Goal: Information Seeking & Learning: Understand process/instructions

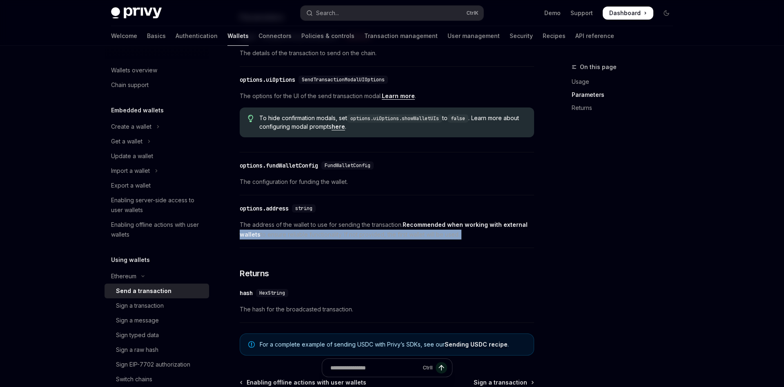
scroll to position [358, 0]
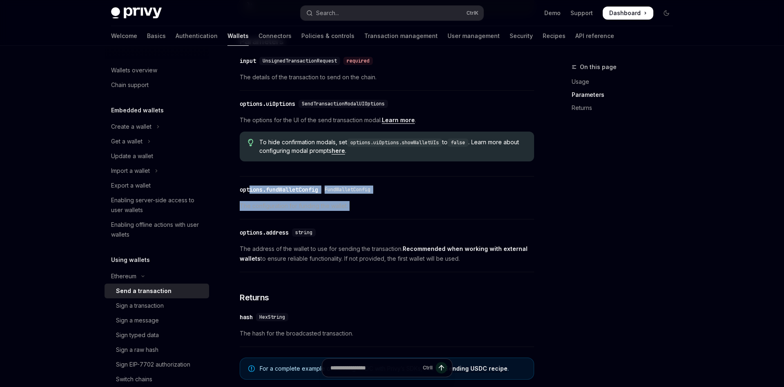
drag, startPoint x: 524, startPoint y: 246, endPoint x: 250, endPoint y: 182, distance: 281.0
click at [250, 357] on div "For a complete example of sending USDC with Privy’s SDKs, see our Sending USDC …" at bounding box center [387, 368] width 294 height 22
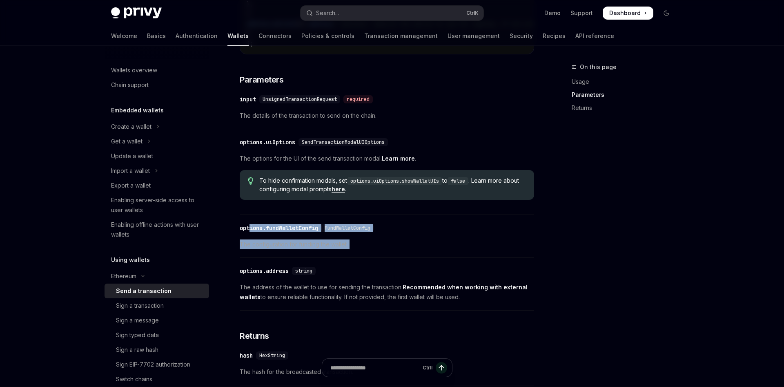
scroll to position [316, 0]
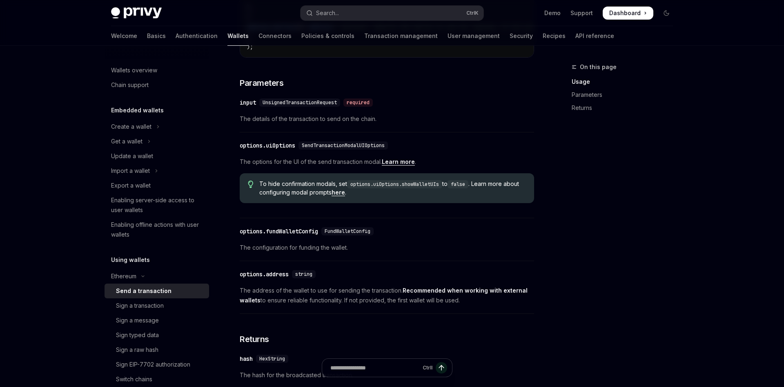
click at [468, 211] on div "​ options.uiOptions SendTransactionModalUIOptions The options for the UI of the…" at bounding box center [387, 177] width 294 height 82
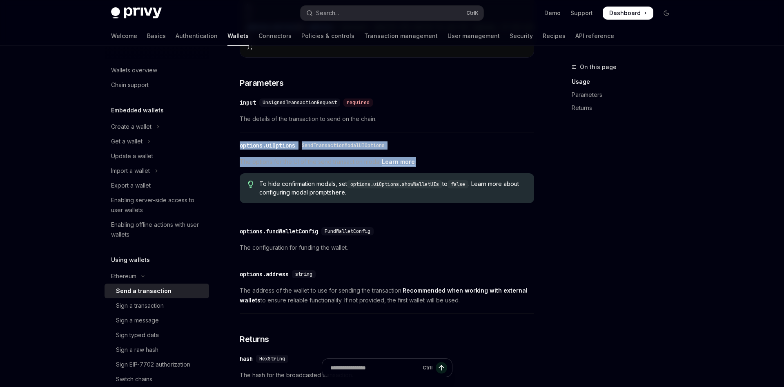
drag, startPoint x: 398, startPoint y: 193, endPoint x: 228, endPoint y: 148, distance: 176.6
click at [240, 173] on div "To hide confirmation modals, set options.uiOptions.showWalletUIs to false . Lea…" at bounding box center [387, 188] width 294 height 30
copy div "options.uiOptions SendTransactionModalUIOptions The options for the UI of the s…"
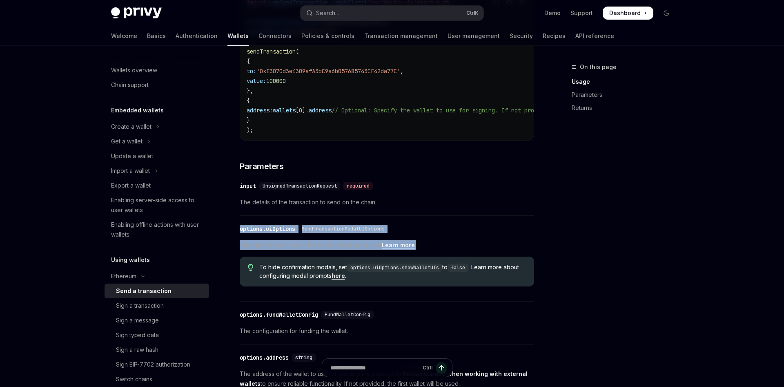
scroll to position [150, 0]
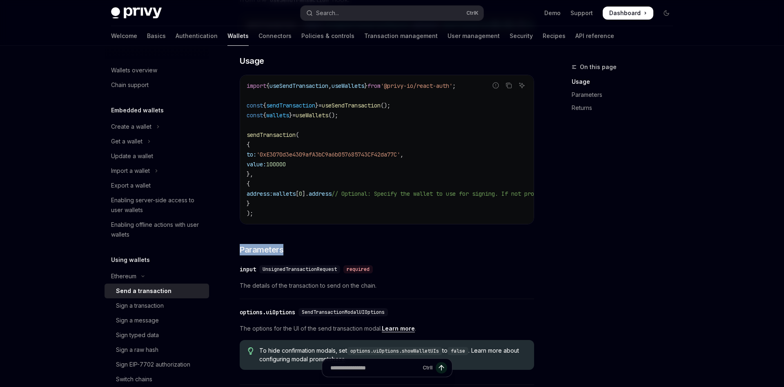
drag, startPoint x: 299, startPoint y: 250, endPoint x: 238, endPoint y: 253, distance: 60.5
click at [240, 253] on div "To send a transaction from a wallet using the React SDK, use the sendTransactio…" at bounding box center [387, 270] width 294 height 576
copy h3 "Parameters"
click at [291, 256] on div "To send a transaction from a wallet using the React SDK, use the sendTransactio…" at bounding box center [387, 270] width 294 height 576
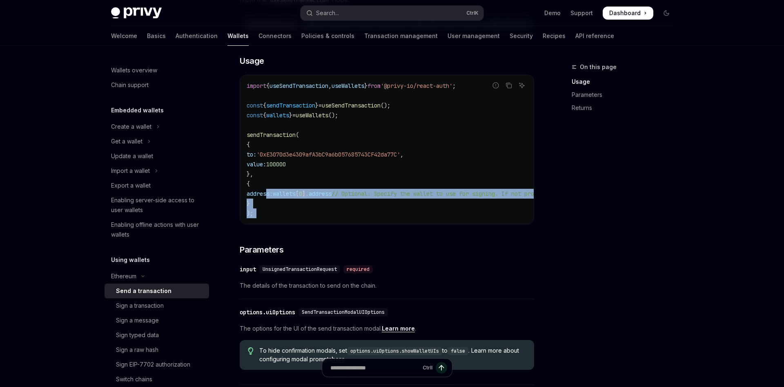
drag, startPoint x: 307, startPoint y: 254, endPoint x: 258, endPoint y: 175, distance: 93.3
click at [267, 193] on div "To send a transaction from a wallet using the React SDK, use the sendTransactio…" at bounding box center [387, 270] width 294 height 576
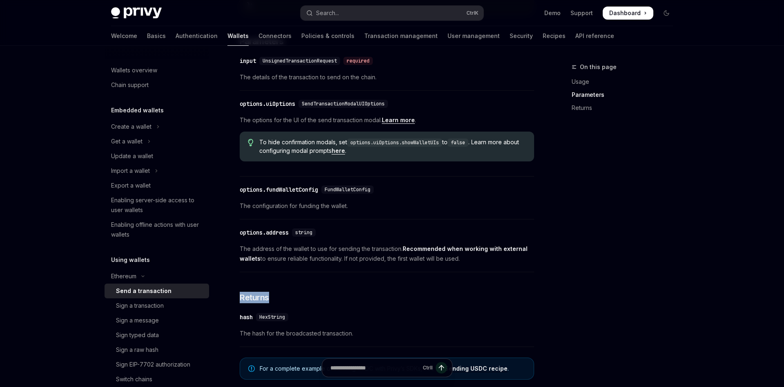
scroll to position [483, 0]
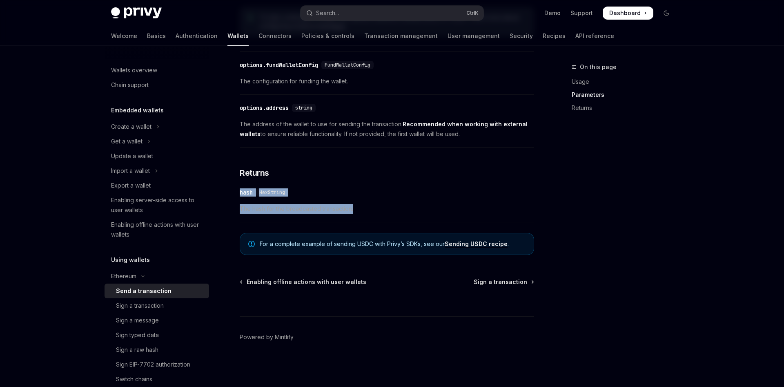
drag, startPoint x: 240, startPoint y: 142, endPoint x: 414, endPoint y: 220, distance: 190.6
copy div "hash HexString The hash for the broadcasted transaction."
